Goal: Task Accomplishment & Management: Use online tool/utility

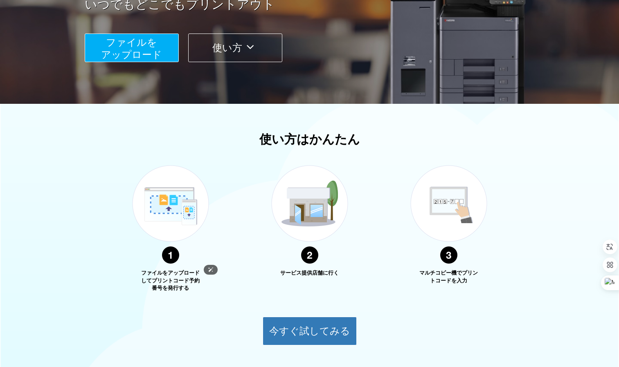
scroll to position [162, 0]
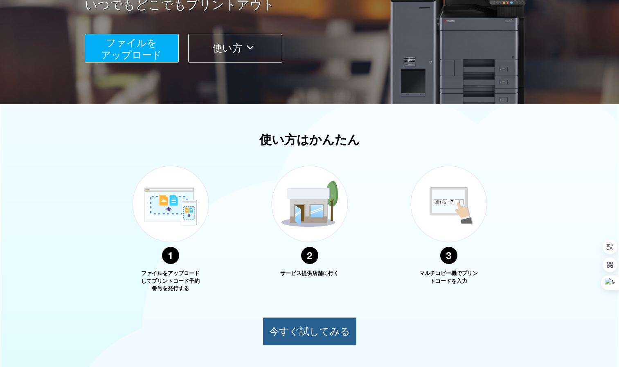
click at [298, 327] on button "今すぐ試してみる" at bounding box center [310, 331] width 94 height 29
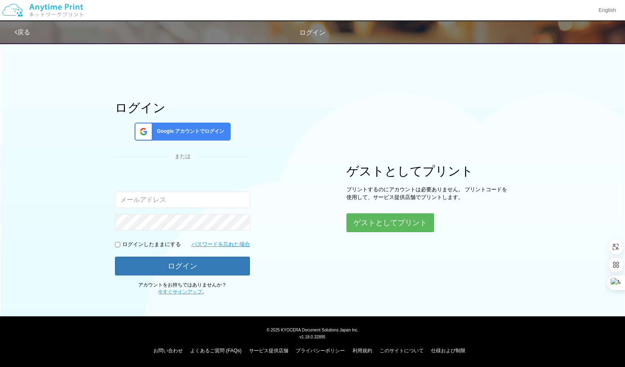
type input "[EMAIL_ADDRESS][DOMAIN_NAME]"
click at [380, 229] on button "ゲストとしてプリント" at bounding box center [389, 223] width 87 height 18
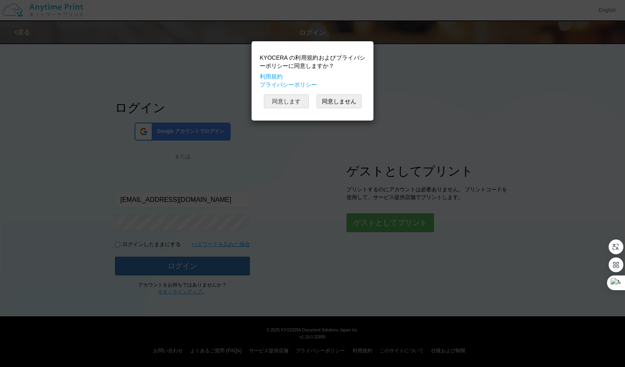
click at [292, 101] on button "同意します" at bounding box center [286, 101] width 45 height 14
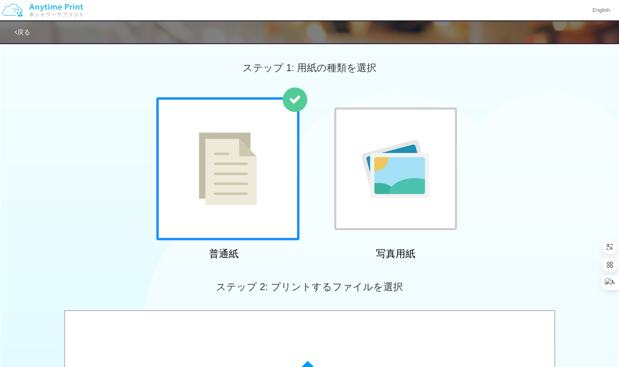
click at [250, 163] on img at bounding box center [228, 168] width 58 height 73
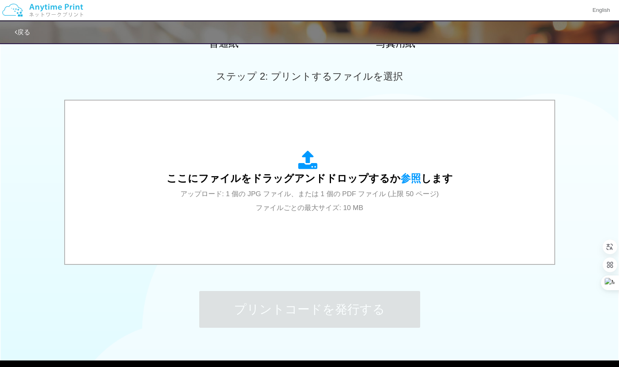
scroll to position [212, 0]
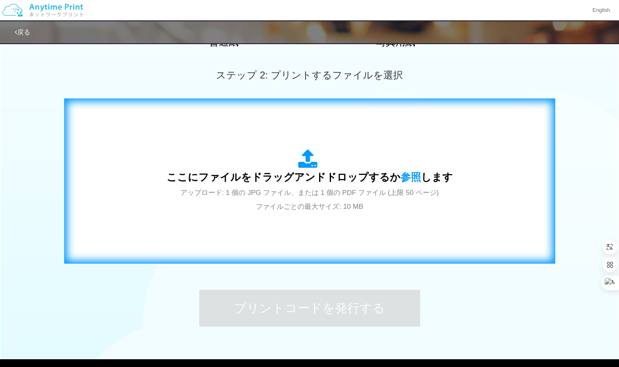
click at [336, 195] on span "アップロード: 1 個の JPG ファイル、または 1 個の PDF ファイル (上限 50 ページ) ファイルごとの最大サイズ: 10 MB" at bounding box center [309, 200] width 258 height 22
click at [319, 244] on div "ここにファイルをドラッグアンドドロップするか 参照 します アップロード: 1 個の JPG ファイル、または 1 個の PDF ファイル (上限 50 ペー…" at bounding box center [310, 181] width 474 height 148
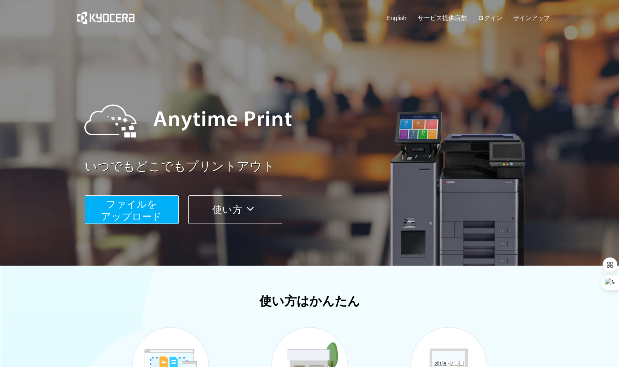
click at [160, 203] on button "ファイルを ​​アップロード" at bounding box center [132, 209] width 94 height 29
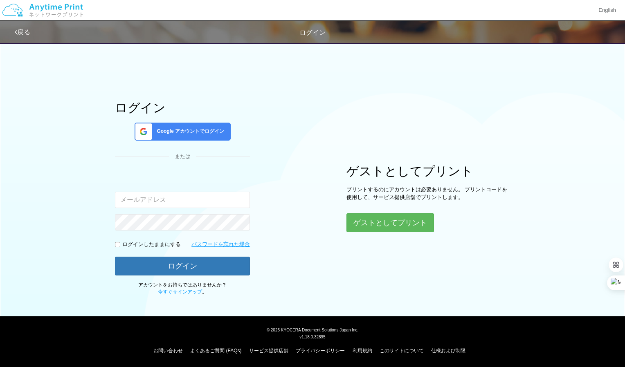
type input "[EMAIL_ADDRESS][DOMAIN_NAME]"
click at [400, 221] on button "ゲストとしてプリント" at bounding box center [389, 223] width 87 height 18
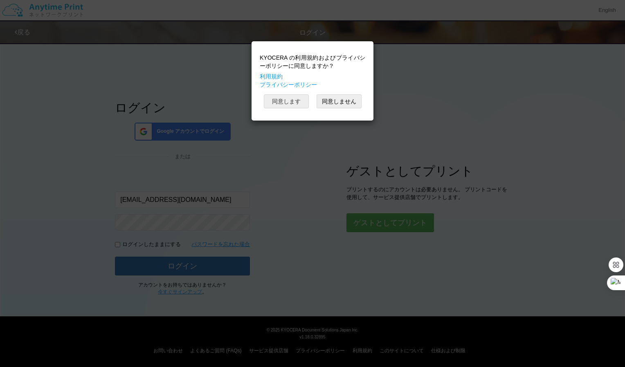
click at [286, 94] on button "同意します" at bounding box center [286, 101] width 45 height 14
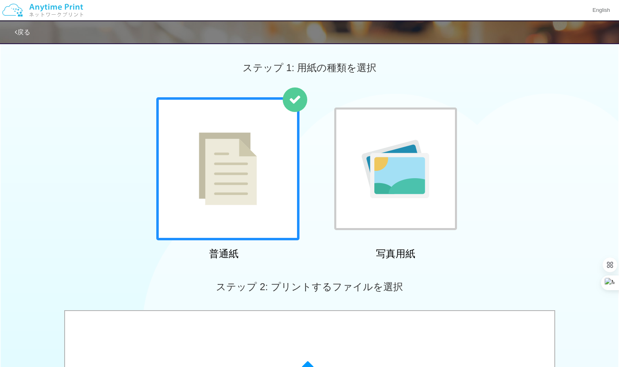
click at [260, 156] on div at bounding box center [227, 168] width 143 height 143
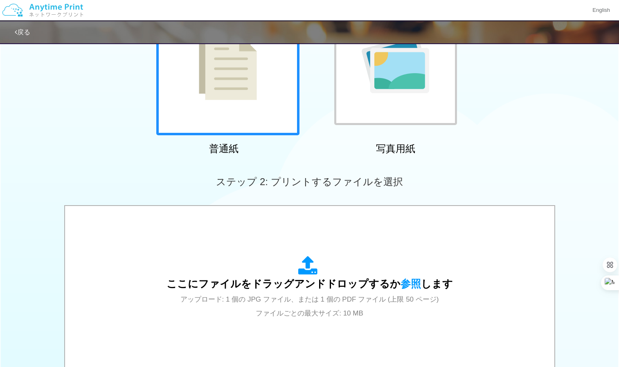
scroll to position [106, 0]
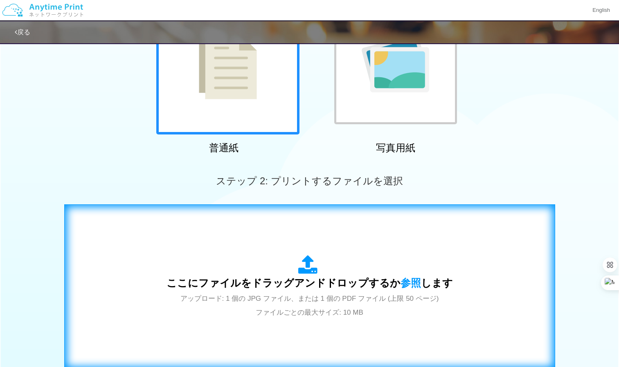
click at [319, 282] on span "ここにファイルをドラッグアンドドロップするか 参照 します" at bounding box center [309, 282] width 286 height 11
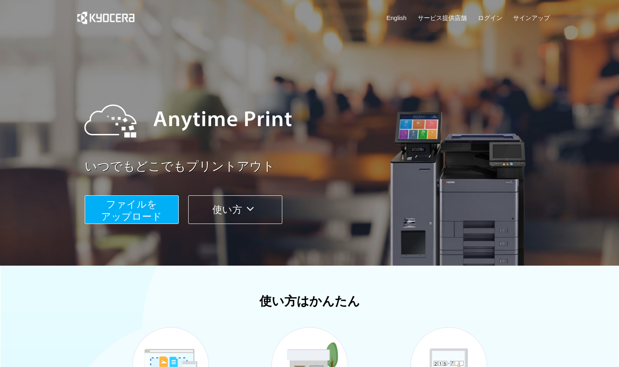
click at [173, 218] on button "ファイルを ​​アップロード" at bounding box center [132, 209] width 94 height 29
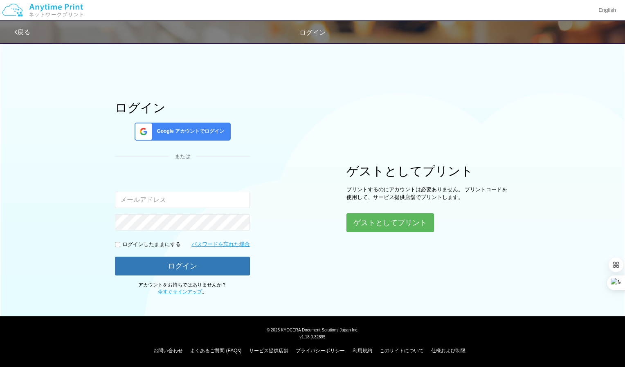
type input "[EMAIL_ADDRESS][DOMAIN_NAME]"
click at [400, 227] on button "ゲストとしてプリント" at bounding box center [389, 223] width 87 height 18
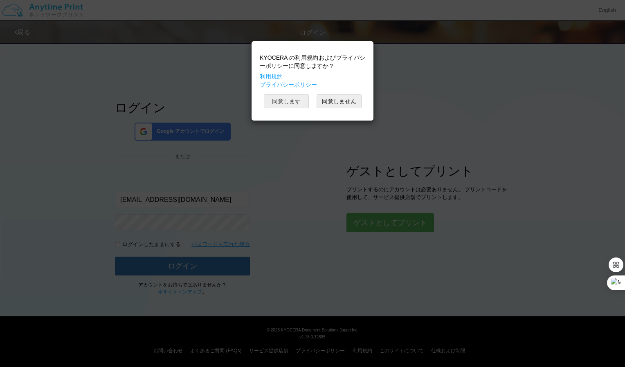
click at [296, 104] on button "同意します" at bounding box center [286, 101] width 45 height 14
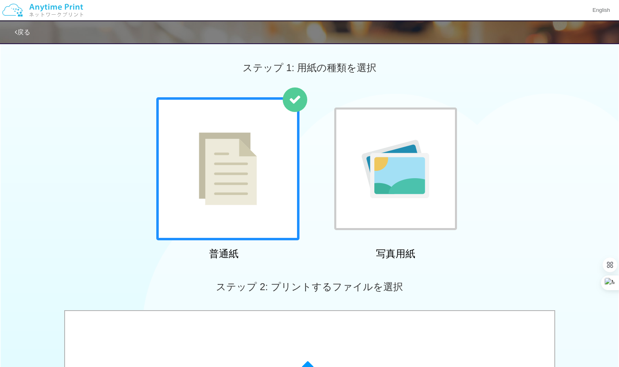
click at [221, 191] on img at bounding box center [228, 168] width 58 height 73
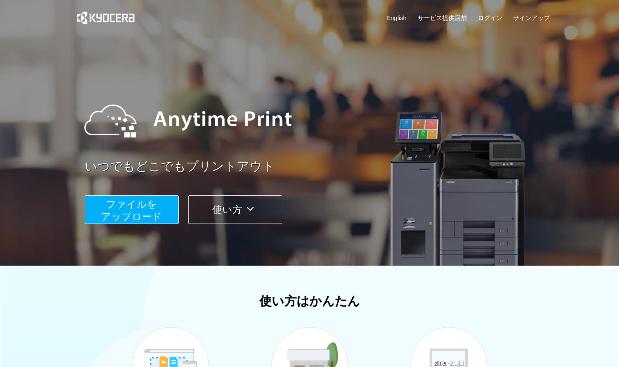
click at [146, 206] on span "ファイルを ​​アップロード" at bounding box center [131, 210] width 61 height 23
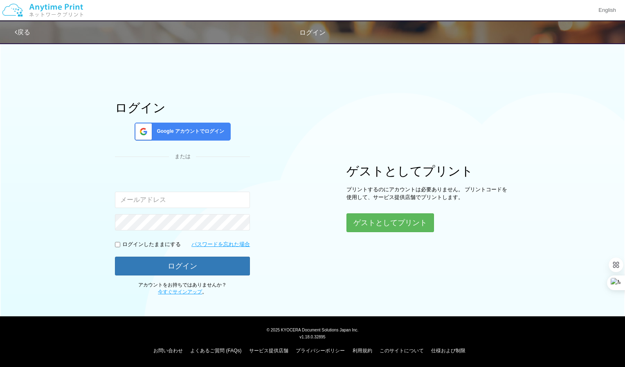
type input "[EMAIL_ADDRESS][DOMAIN_NAME]"
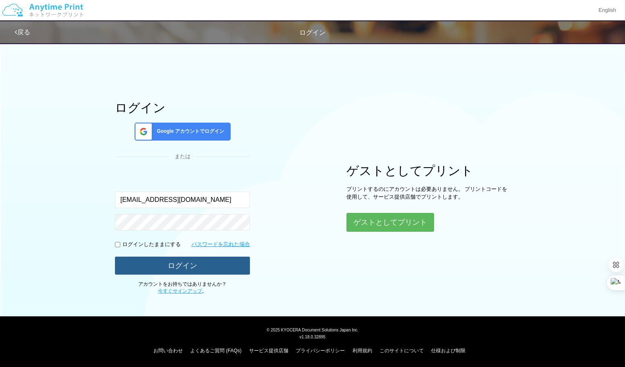
click at [203, 268] on button "ログイン" at bounding box center [182, 266] width 135 height 18
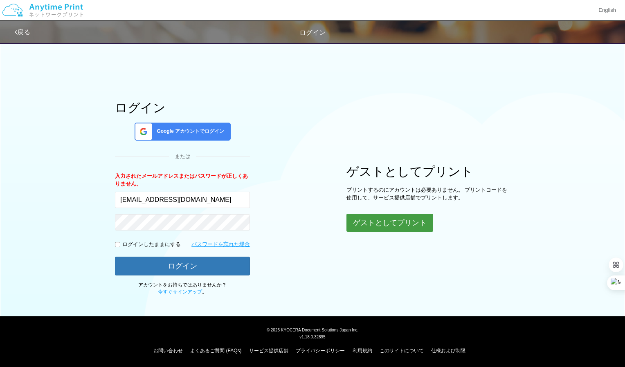
click at [411, 214] on button "ゲストとしてプリント" at bounding box center [389, 223] width 87 height 18
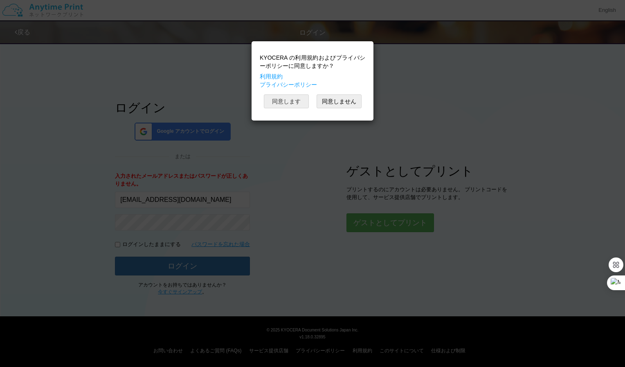
click at [297, 102] on button "同意します" at bounding box center [286, 101] width 45 height 14
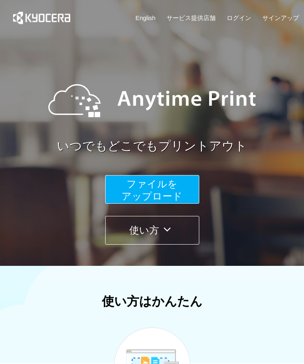
scroll to position [26, 0]
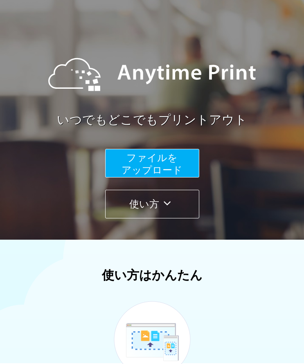
click at [148, 154] on span "ファイルを ​​アップロード" at bounding box center [151, 163] width 61 height 23
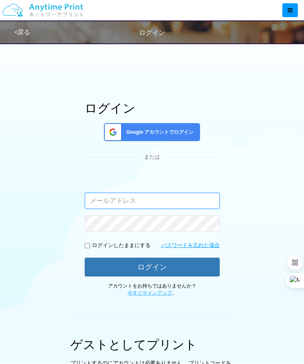
type input "[EMAIL_ADDRESS][DOMAIN_NAME]"
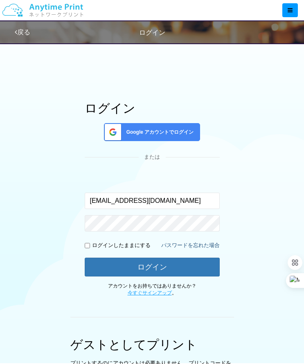
click at [174, 225] on div "ログイン Google アカウントでログイン または 入力されたメールアドレスまたはパスワードが正しくありません。 [EMAIL_ADDRESS][DOMAI…" at bounding box center [152, 198] width 135 height 195
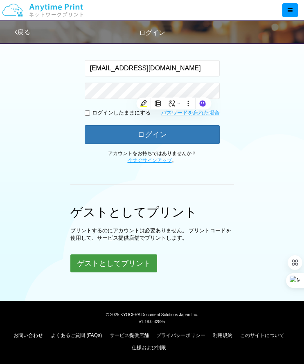
click at [89, 265] on button "ゲストとしてプリント" at bounding box center [113, 263] width 87 height 18
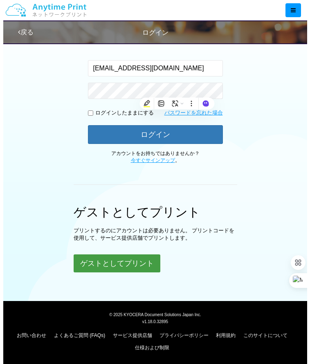
scroll to position [132, 0]
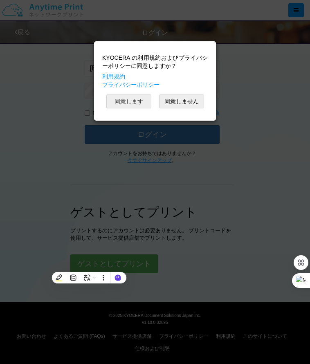
click at [129, 102] on button "同意します" at bounding box center [128, 101] width 45 height 14
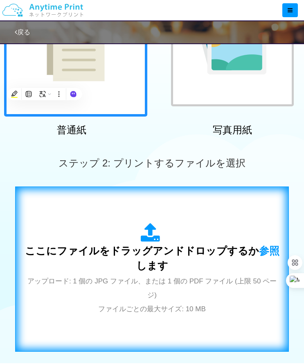
scroll to position [126, 0]
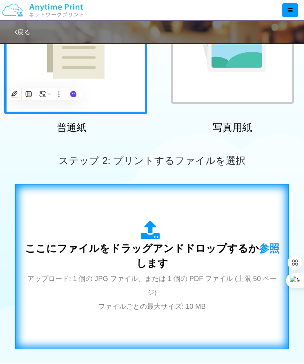
click at [115, 248] on span "ここにファイルをドラッグアンドドロップするか 参照 します" at bounding box center [152, 256] width 254 height 26
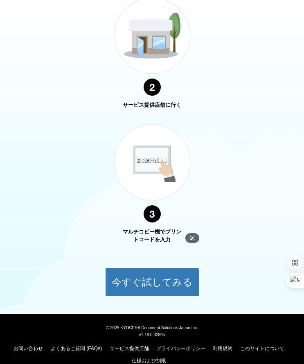
scroll to position [485, 0]
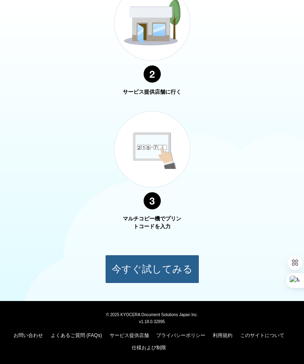
click at [138, 266] on button "今すぐ試してみる" at bounding box center [152, 269] width 94 height 29
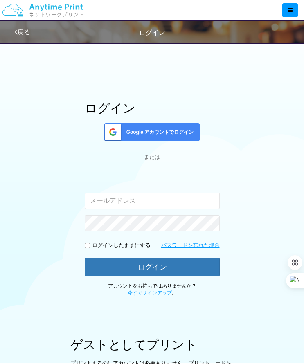
type input "[EMAIL_ADDRESS][DOMAIN_NAME]"
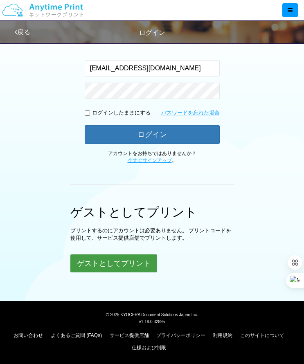
click at [109, 261] on button "ゲストとしてプリント" at bounding box center [113, 263] width 87 height 18
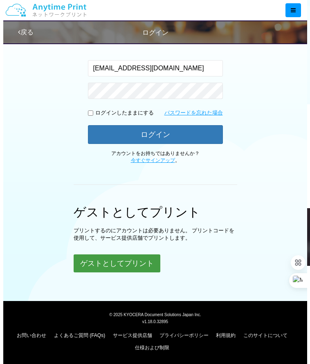
scroll to position [132, 0]
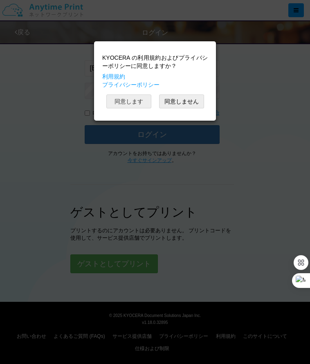
click at [125, 96] on button "同意します" at bounding box center [128, 101] width 45 height 14
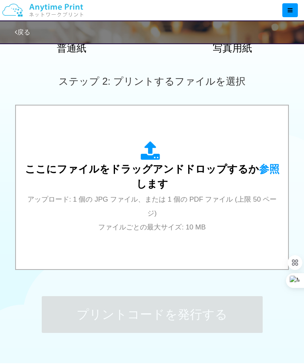
scroll to position [227, 0]
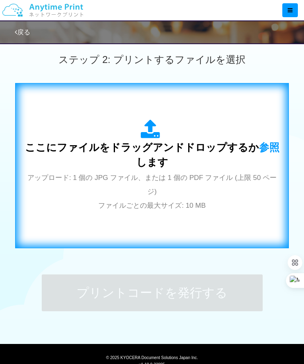
click at [130, 189] on div "ここにファイルをドラッグアンドドロップするか 参照 します アップロード: 1 個の JPG ファイル、または 1 個の PDF ファイル (上限 50 ペー…" at bounding box center [152, 165] width 256 height 92
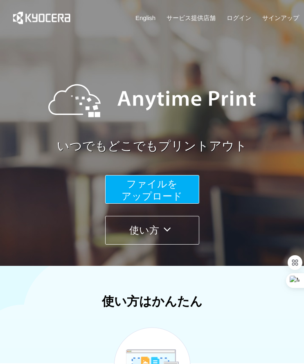
click at [139, 183] on span "ファイルを ​​アップロード" at bounding box center [151, 189] width 61 height 23
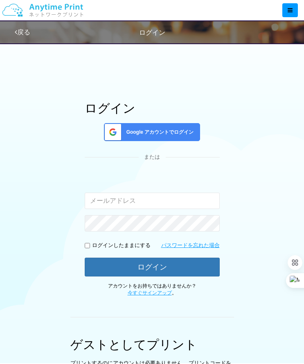
type input "[EMAIL_ADDRESS][DOMAIN_NAME]"
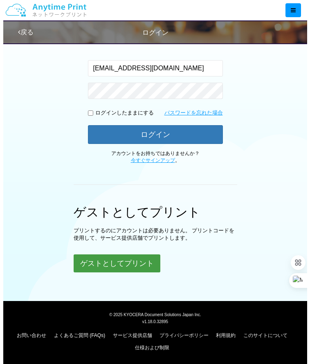
scroll to position [132, 0]
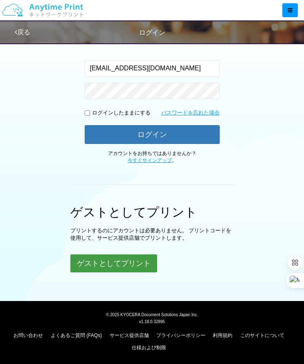
click at [119, 264] on button "ゲストとしてプリント" at bounding box center [113, 263] width 87 height 18
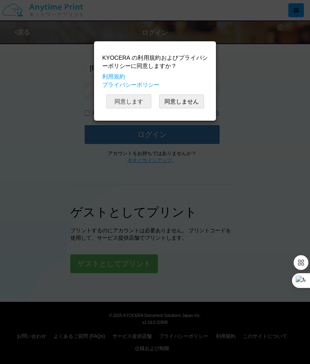
click at [133, 100] on button "同意します" at bounding box center [128, 101] width 45 height 14
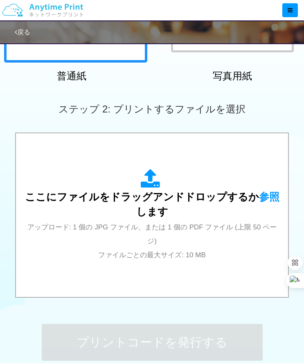
scroll to position [194, 0]
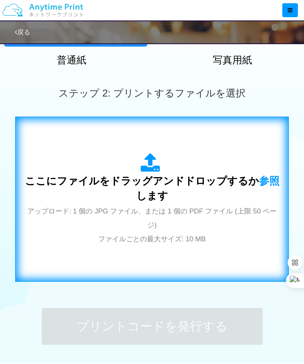
click at [119, 203] on div "ここにファイルをドラッグアンドドロップするか 参照 します アップロード: 1 個の JPG ファイル、または 1 個の PDF ファイル (上限 50 ペー…" at bounding box center [152, 199] width 256 height 92
